Goal: Task Accomplishment & Management: Complete application form

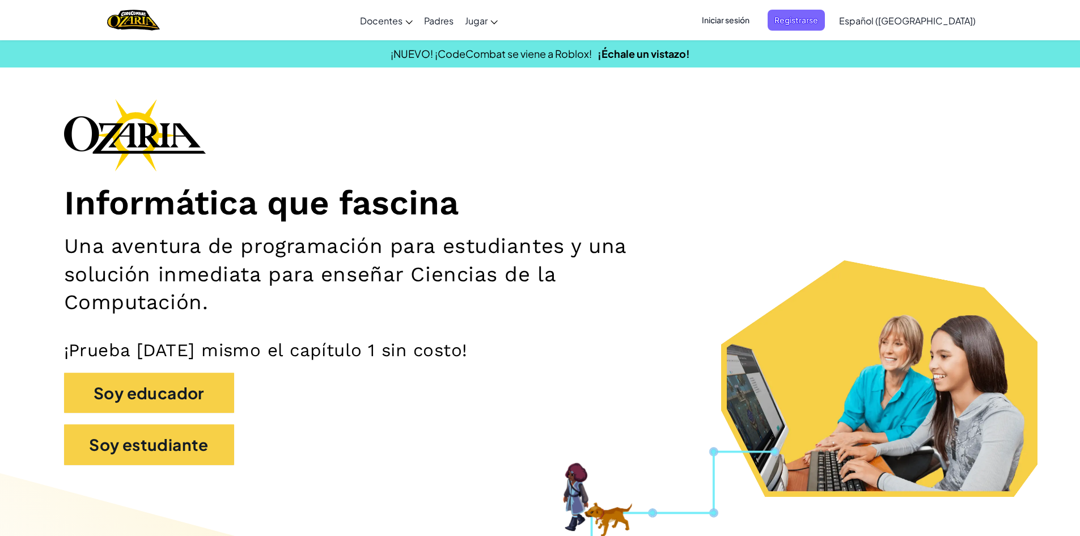
drag, startPoint x: 818, startPoint y: 125, endPoint x: 796, endPoint y: 82, distance: 49.2
click at [818, 125] on div "Informática que fascina Una aventura de programación para estudiantes y una sol…" at bounding box center [540, 288] width 953 height 378
click at [756, 26] on span "Iniciar sesión" at bounding box center [725, 20] width 61 height 21
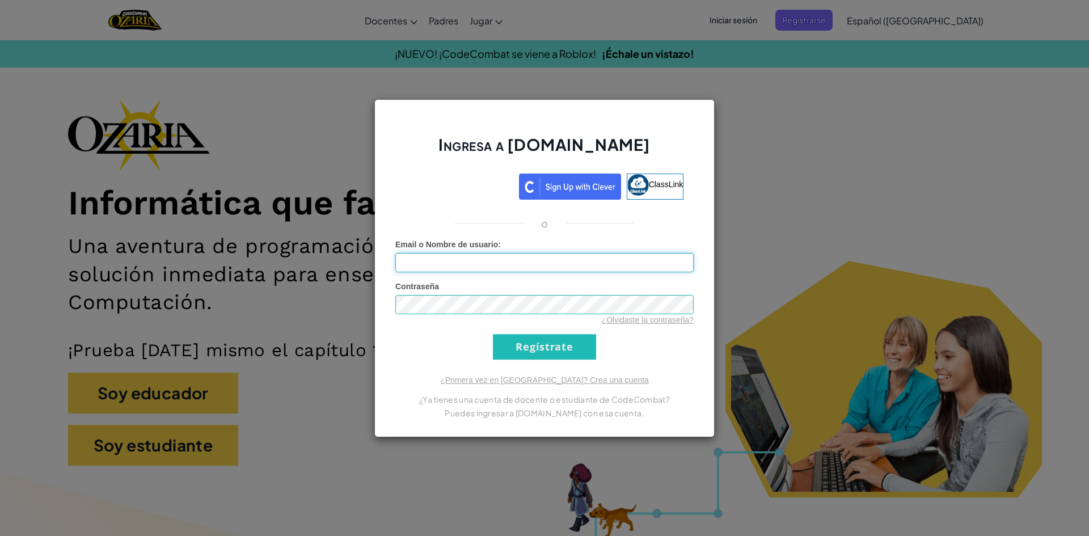
type input "a"
type input "[EMAIL_ADDRESS][DOMAIN_NAME]"
click at [493, 334] on input "Regístrate" at bounding box center [544, 347] width 103 height 26
